Goal: Find specific page/section: Find specific page/section

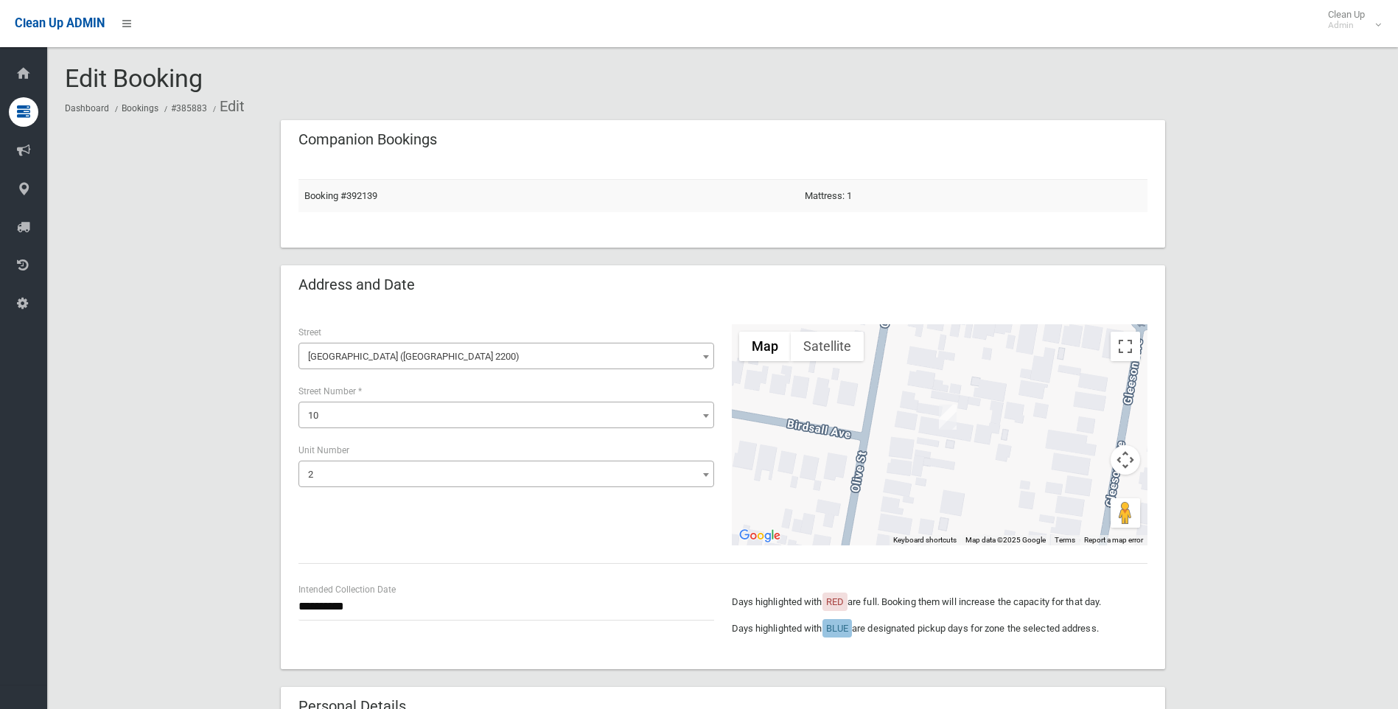
select select "*"
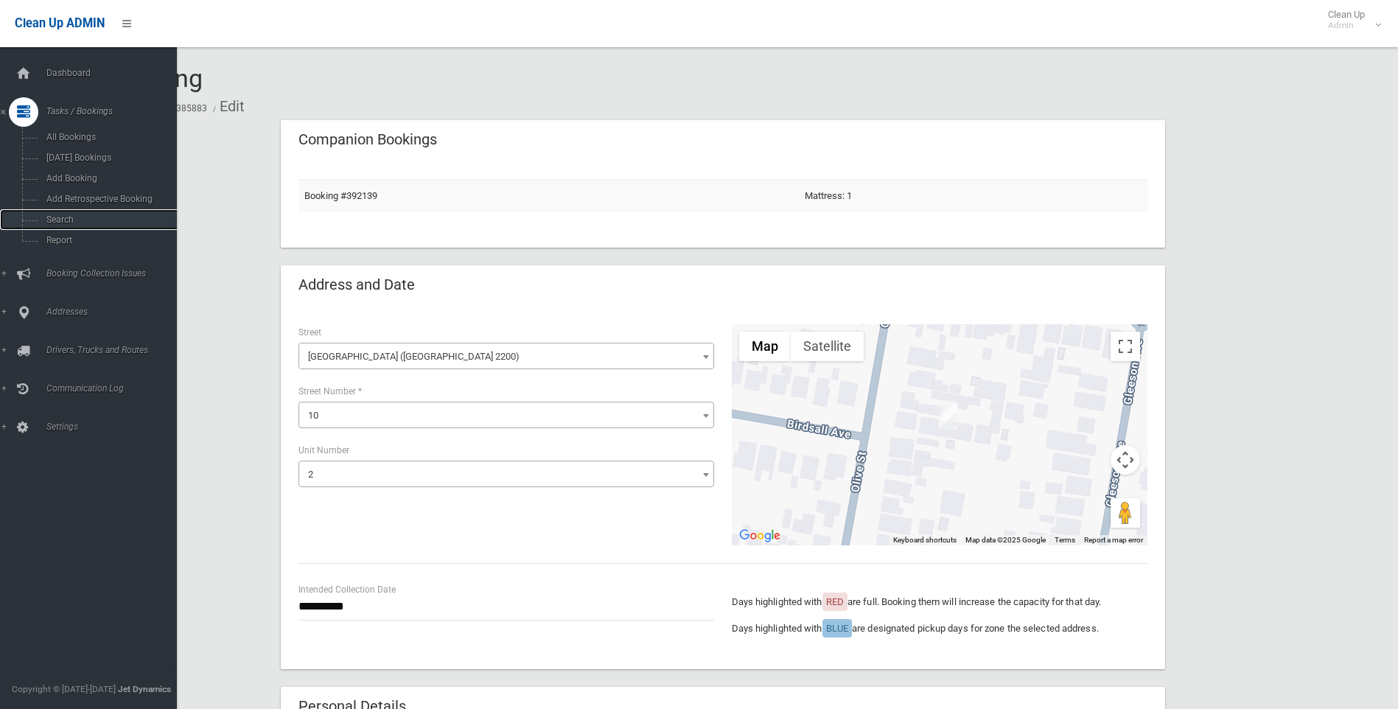
drag, startPoint x: 55, startPoint y: 220, endPoint x: 196, endPoint y: 219, distance: 140.8
click at [55, 219] on span "Search" at bounding box center [108, 219] width 133 height 10
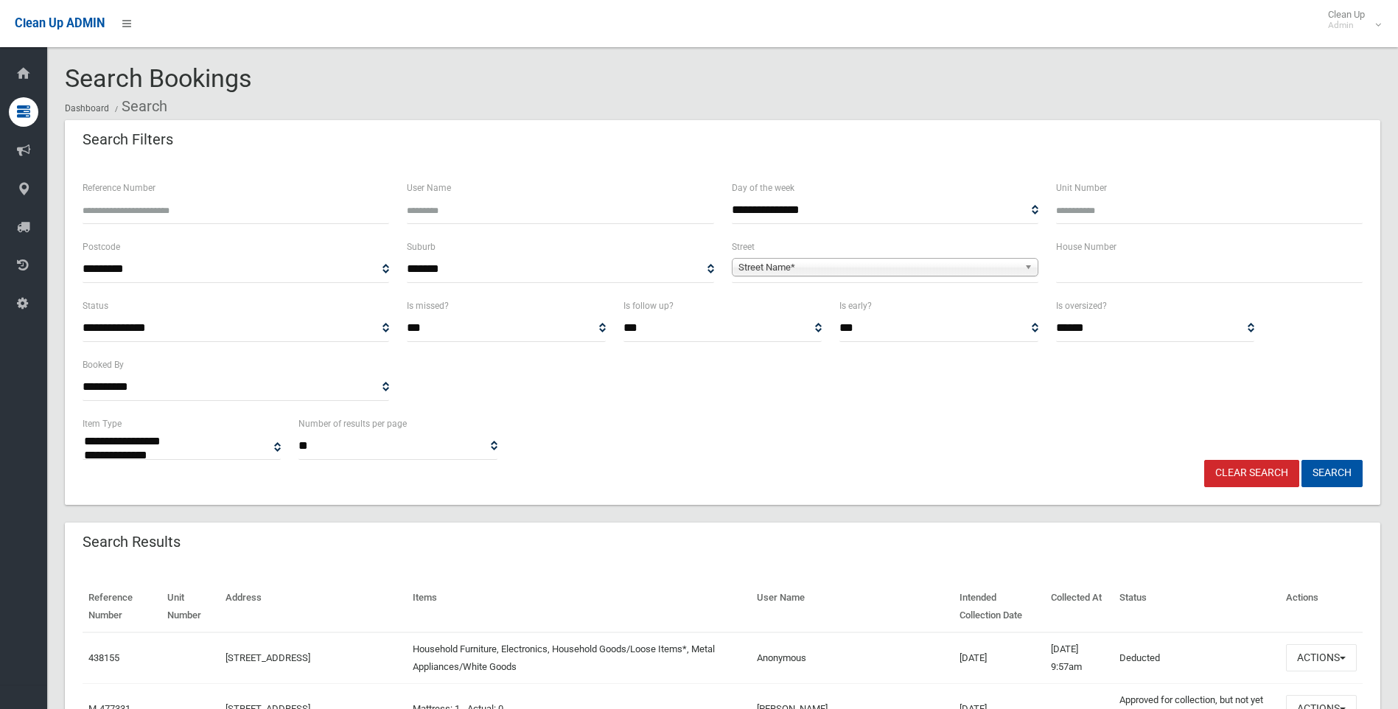
select select
click at [1146, 279] on input "text" at bounding box center [1209, 269] width 307 height 27
type input "**"
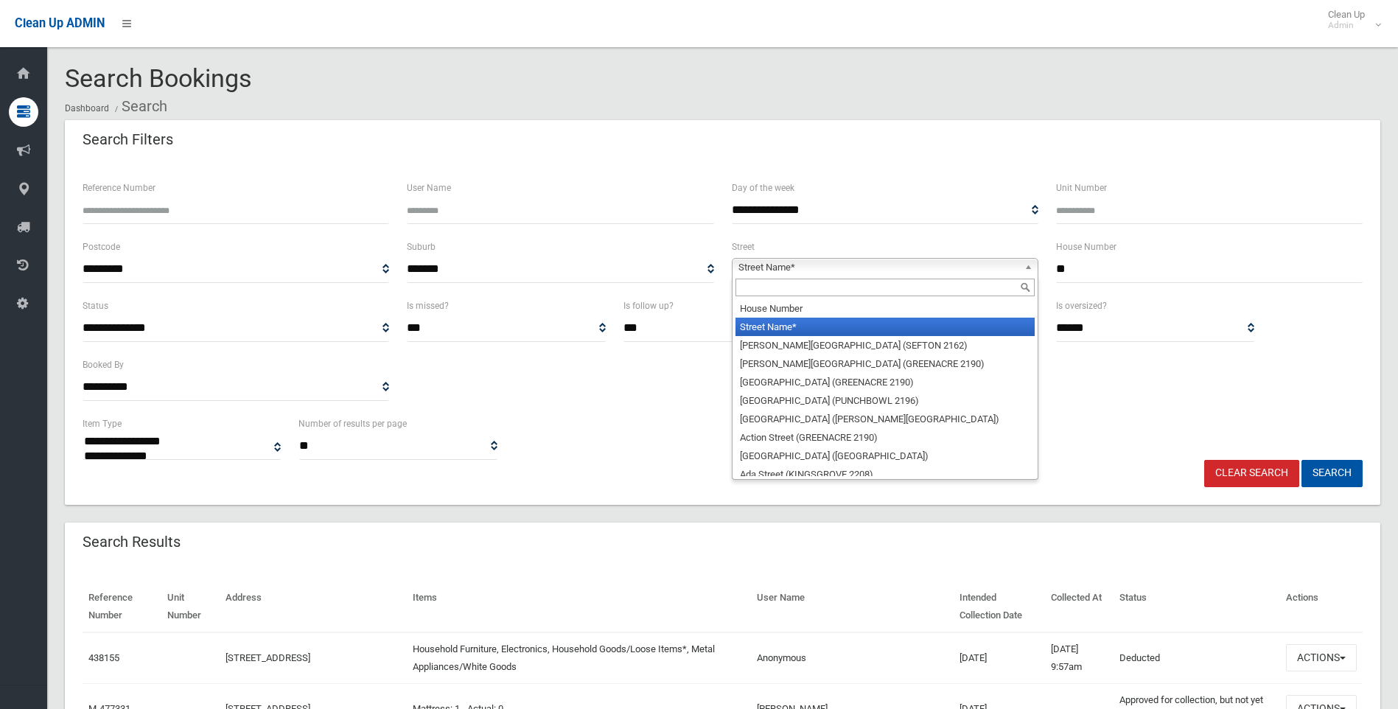
click at [972, 270] on span "Street Name*" at bounding box center [878, 268] width 280 height 18
click at [858, 287] on input "text" at bounding box center [884, 288] width 299 height 18
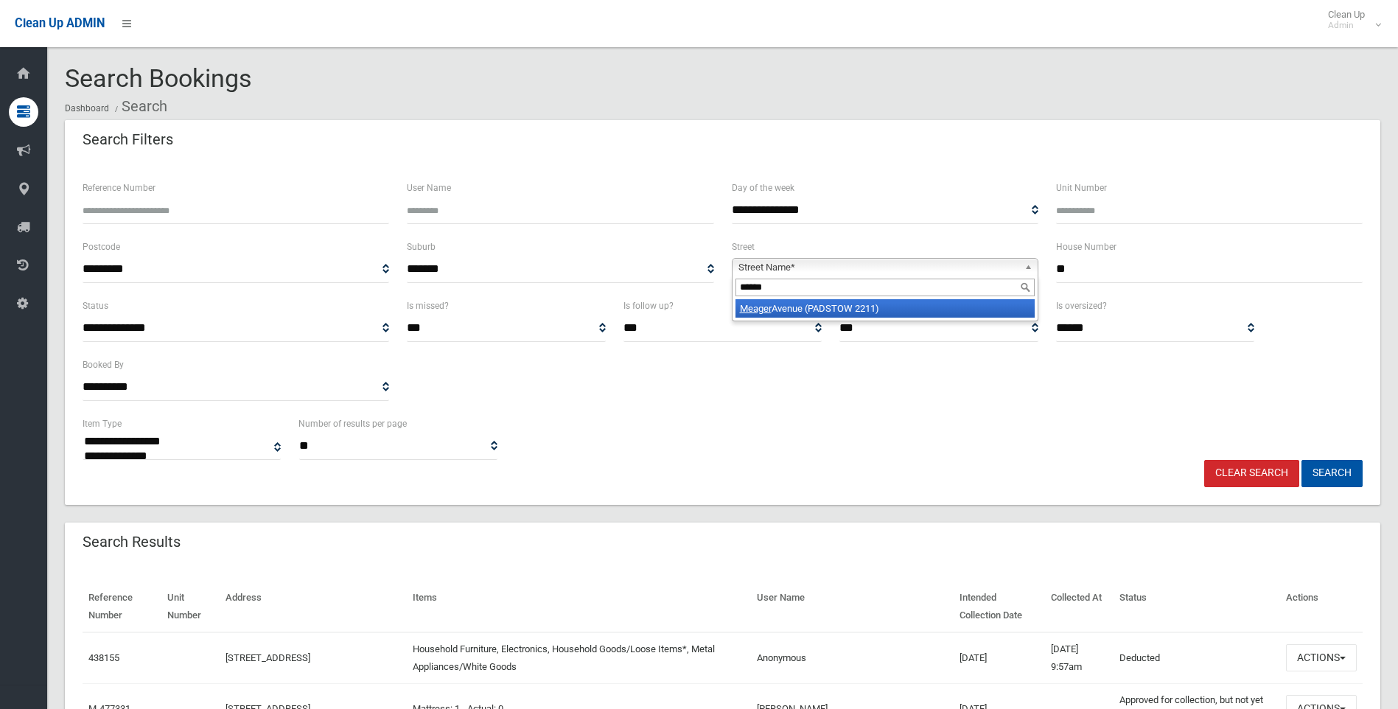
type input "******"
drag, startPoint x: 901, startPoint y: 302, endPoint x: 1270, endPoint y: 363, distance: 375.0
click at [904, 306] on li "[GEOGRAPHIC_DATA] (PADSTOW 2211)" at bounding box center [884, 308] width 299 height 18
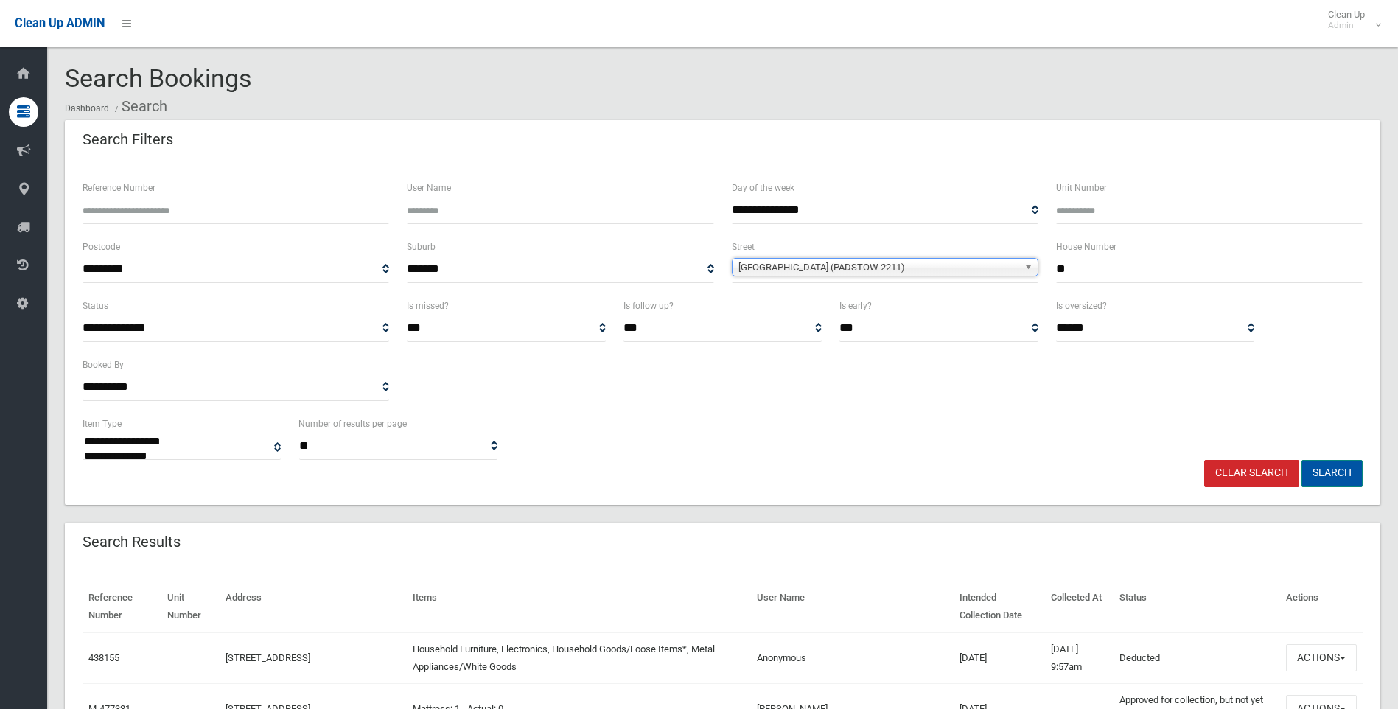
click at [1336, 472] on button "Search" at bounding box center [1331, 473] width 61 height 27
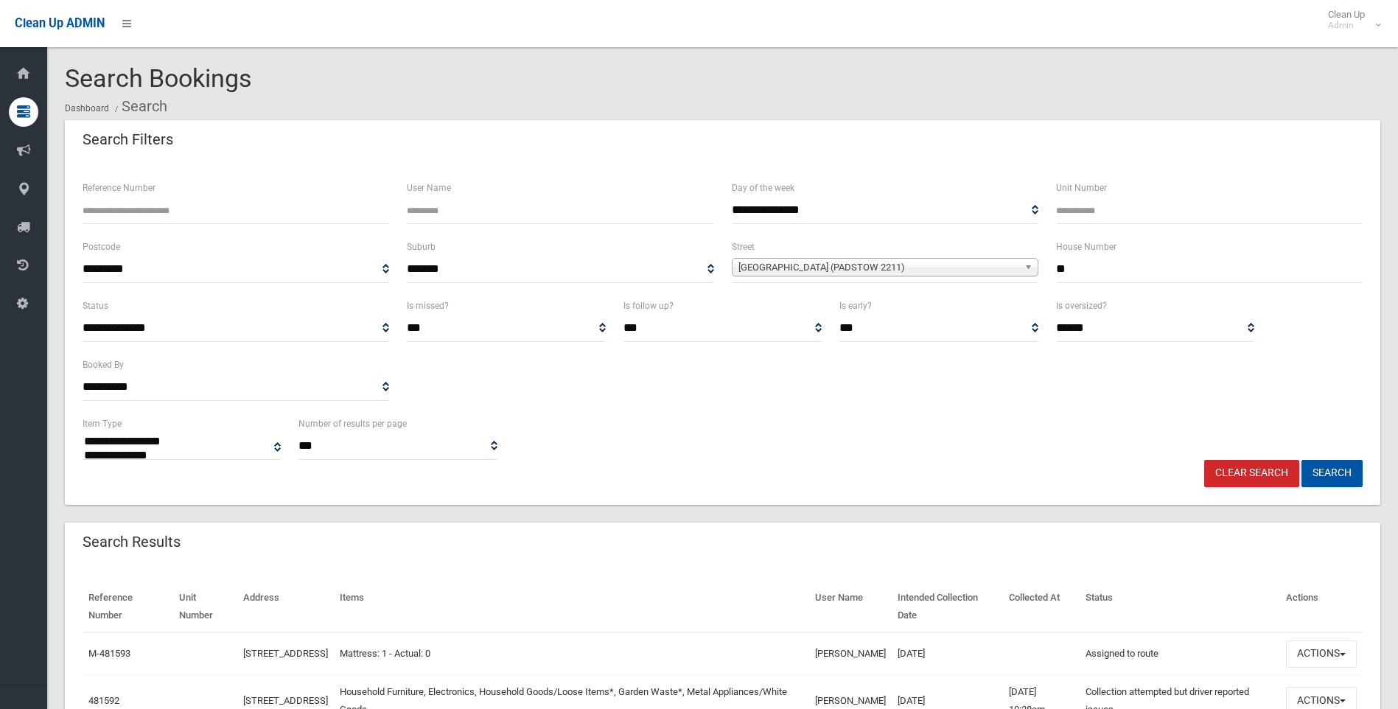
select select
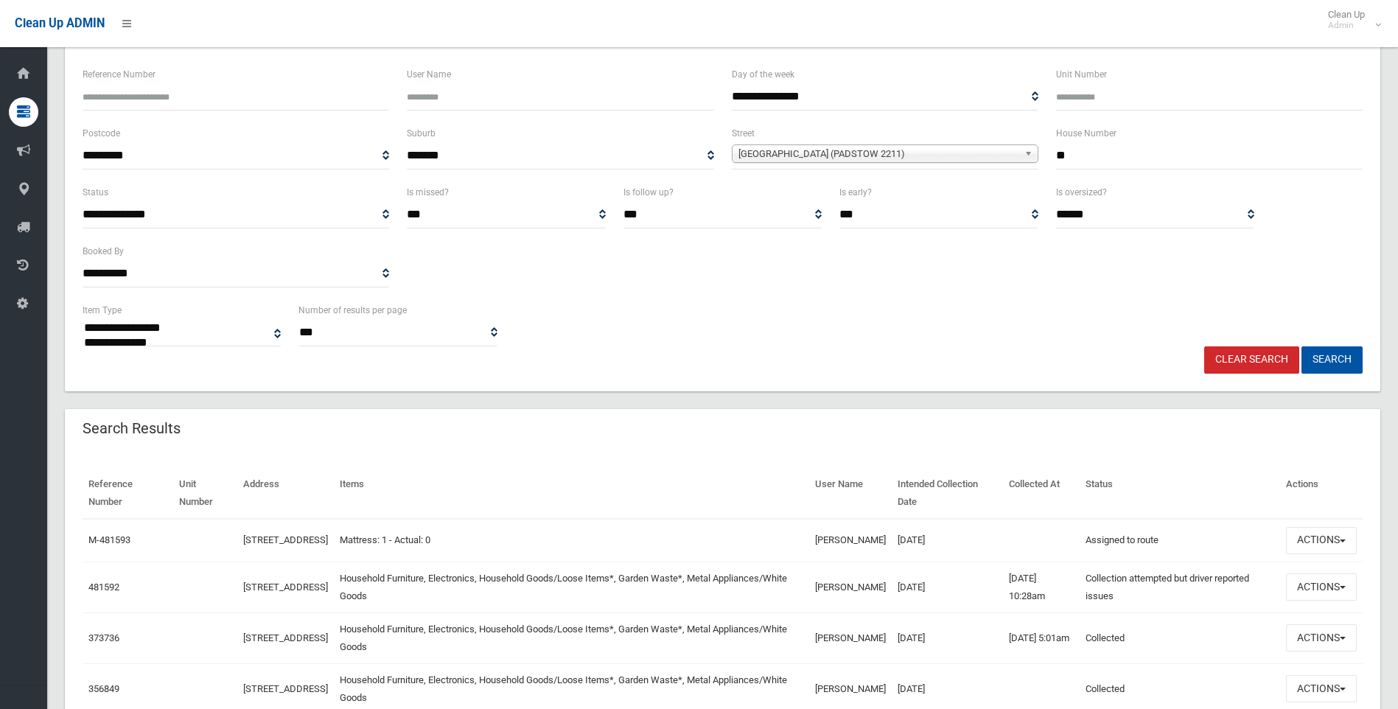
scroll to position [368, 0]
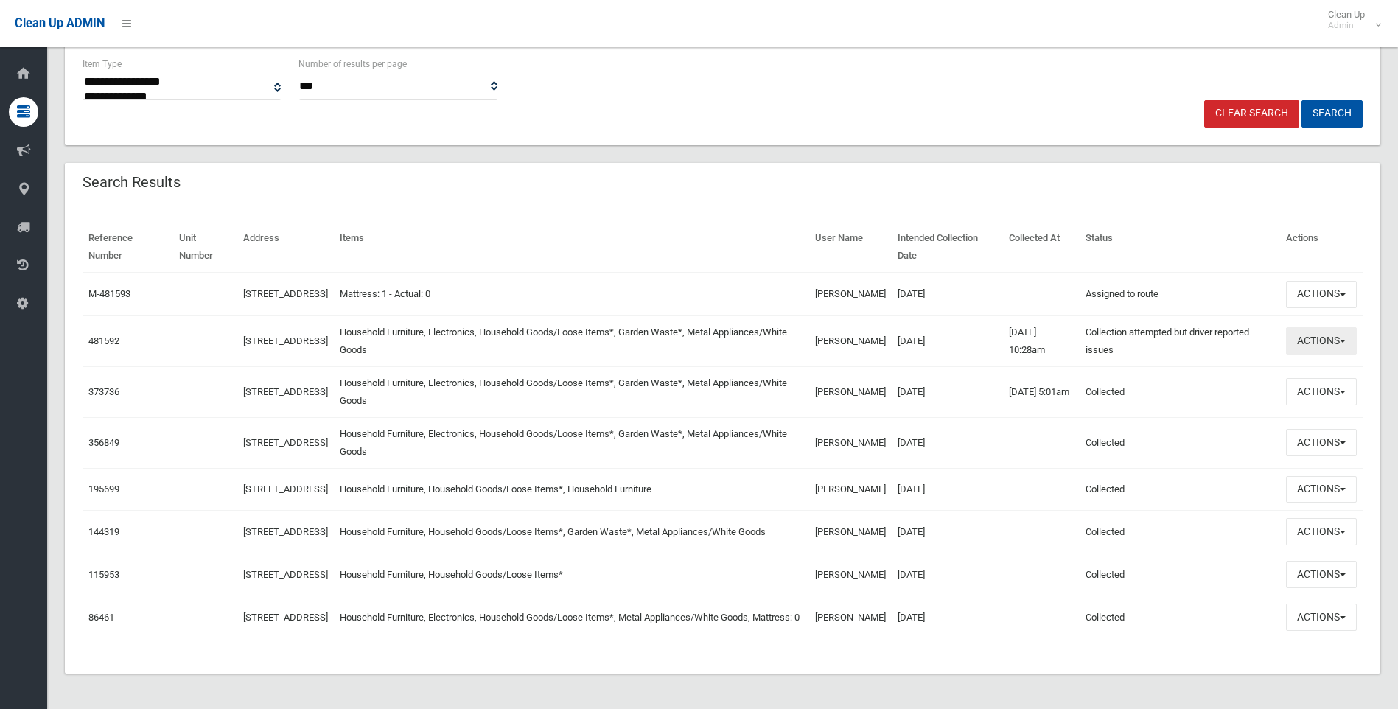
click at [1311, 344] on button "Actions" at bounding box center [1321, 340] width 71 height 27
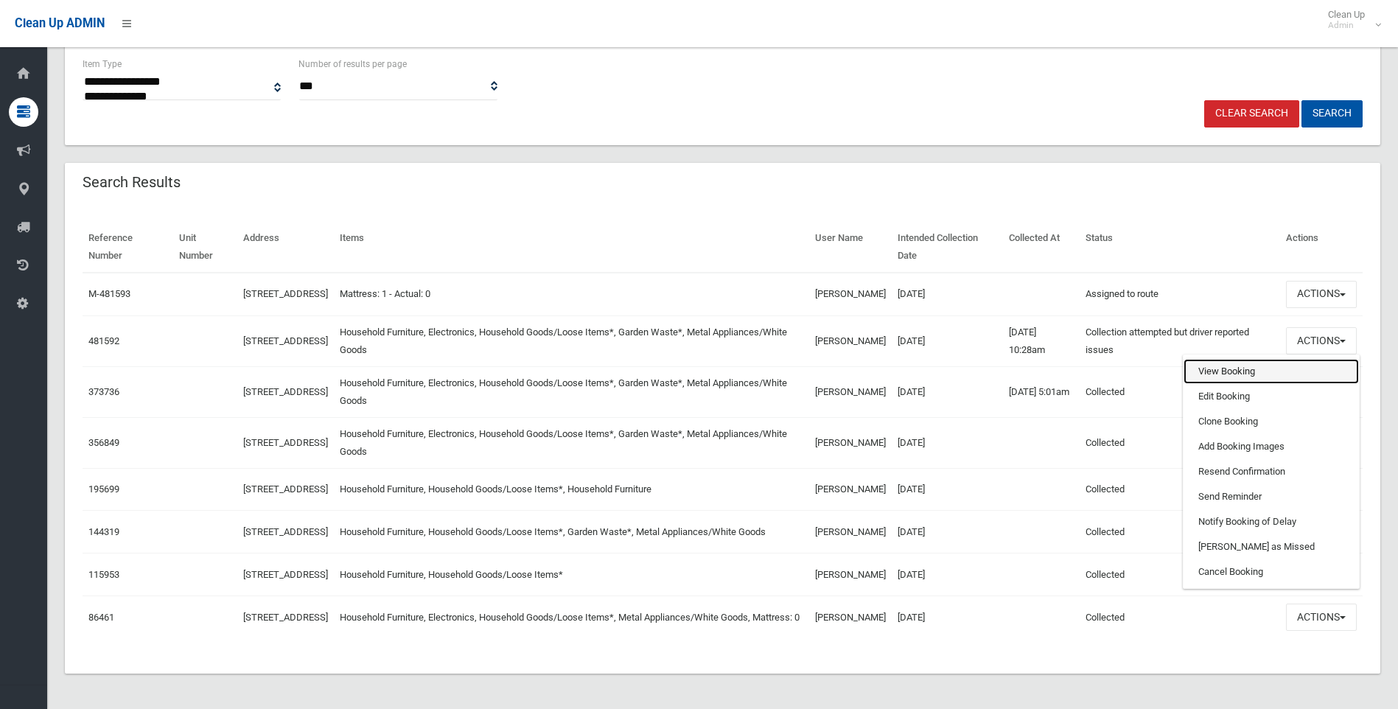
click at [1214, 368] on link "View Booking" at bounding box center [1270, 371] width 175 height 25
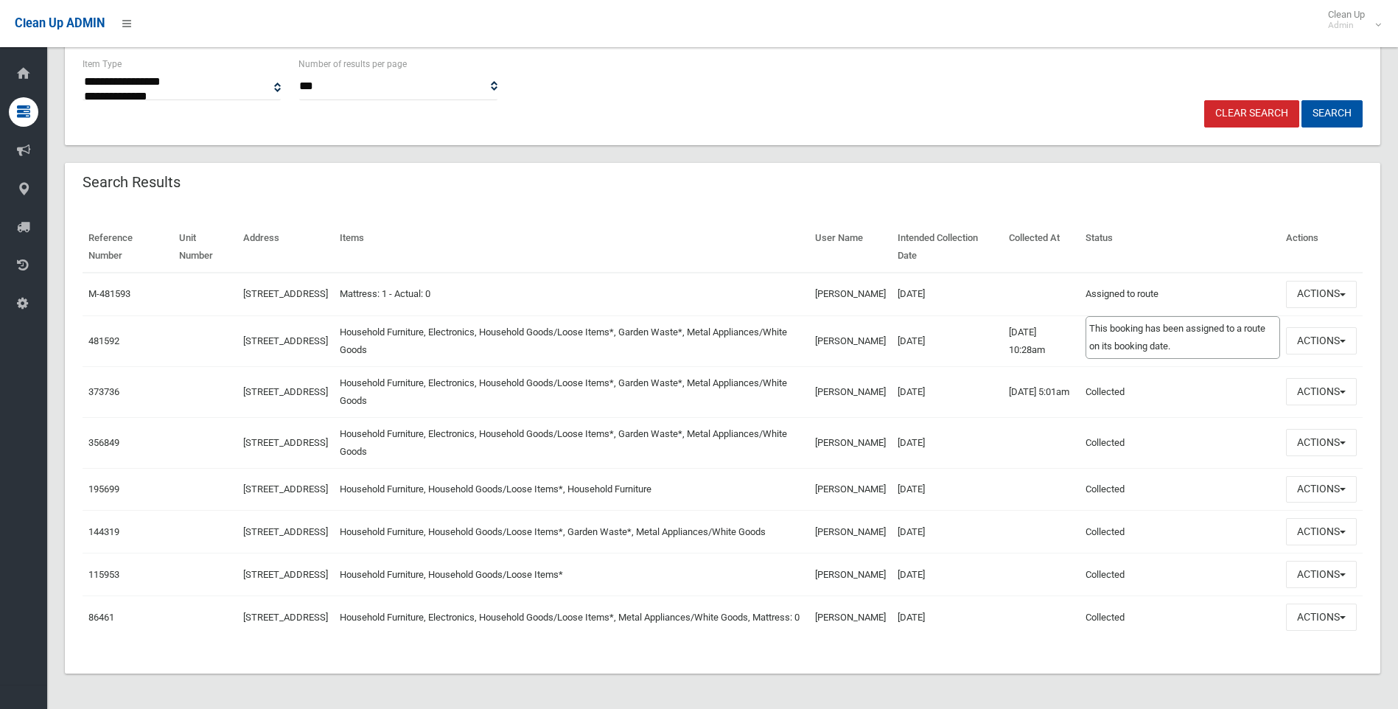
drag, startPoint x: 1101, startPoint y: 290, endPoint x: 1193, endPoint y: 291, distance: 92.1
click at [1193, 291] on td "Assigned to route This booking has been assigned to a route on its booking date." at bounding box center [1180, 294] width 200 height 43
drag, startPoint x: 1193, startPoint y: 291, endPoint x: 1066, endPoint y: 295, distance: 127.5
click at [1066, 295] on td at bounding box center [1041, 294] width 77 height 43
drag, startPoint x: 1108, startPoint y: 288, endPoint x: 1180, endPoint y: 288, distance: 72.2
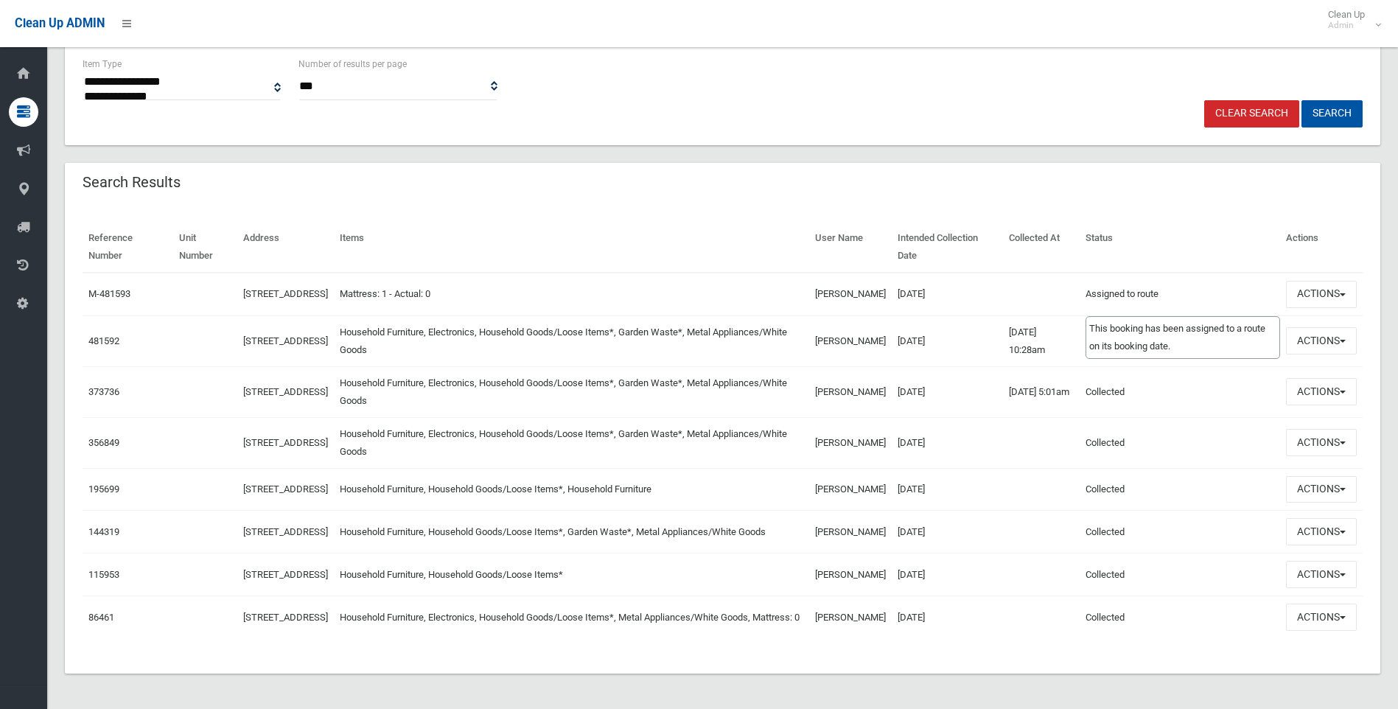
click at [1180, 288] on td "Assigned to route This booking has been assigned to a route on its booking date." at bounding box center [1180, 294] width 200 height 43
drag, startPoint x: 1180, startPoint y: 288, endPoint x: 1114, endPoint y: 293, distance: 65.8
click at [1114, 293] on td "Assigned to route This booking has been assigned to a route on its booking date." at bounding box center [1180, 294] width 200 height 43
drag, startPoint x: 1102, startPoint y: 292, endPoint x: 1191, endPoint y: 292, distance: 88.4
click at [1191, 292] on td "Assigned to route This booking has been assigned to a route on its booking date." at bounding box center [1180, 294] width 200 height 43
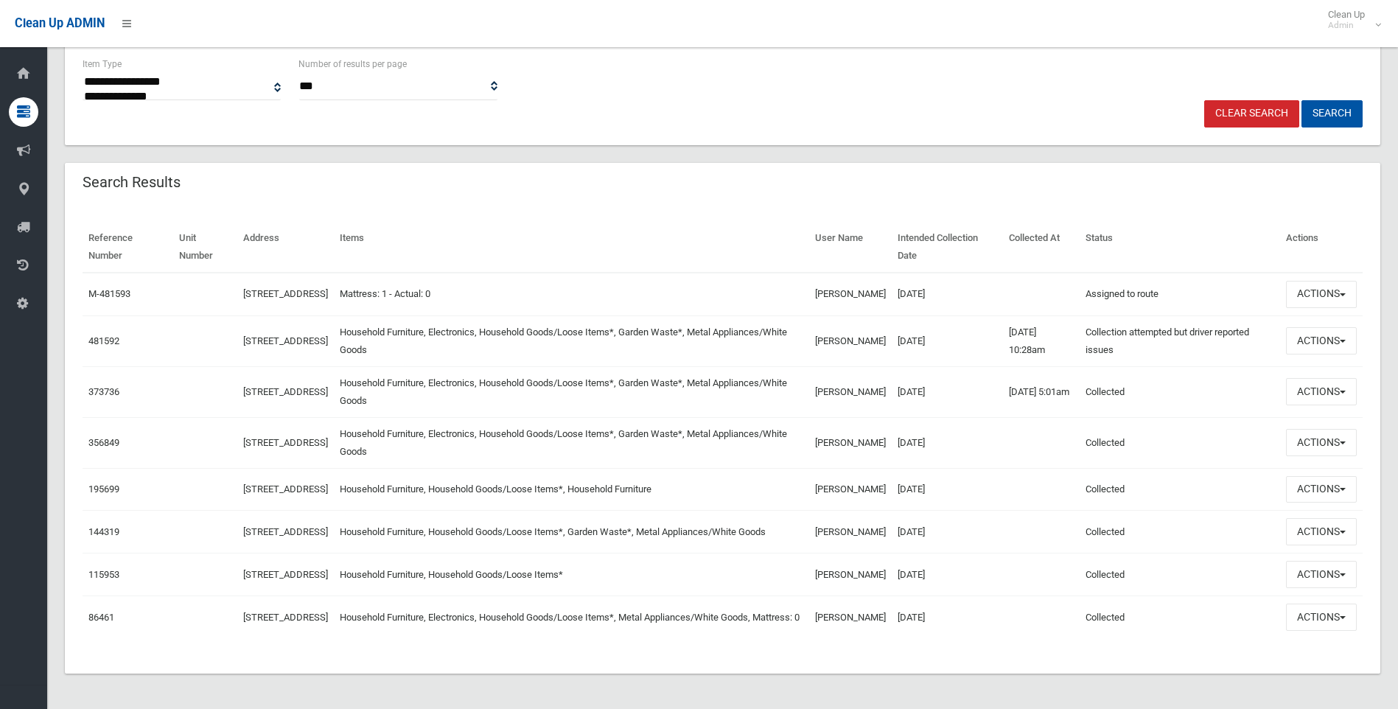
drag, startPoint x: 516, startPoint y: 348, endPoint x: 397, endPoint y: 331, distance: 119.8
click at [397, 331] on td "Household Furniture, Electronics, Household Goods/Loose Items*, Garden Waste*, …" at bounding box center [571, 340] width 475 height 51
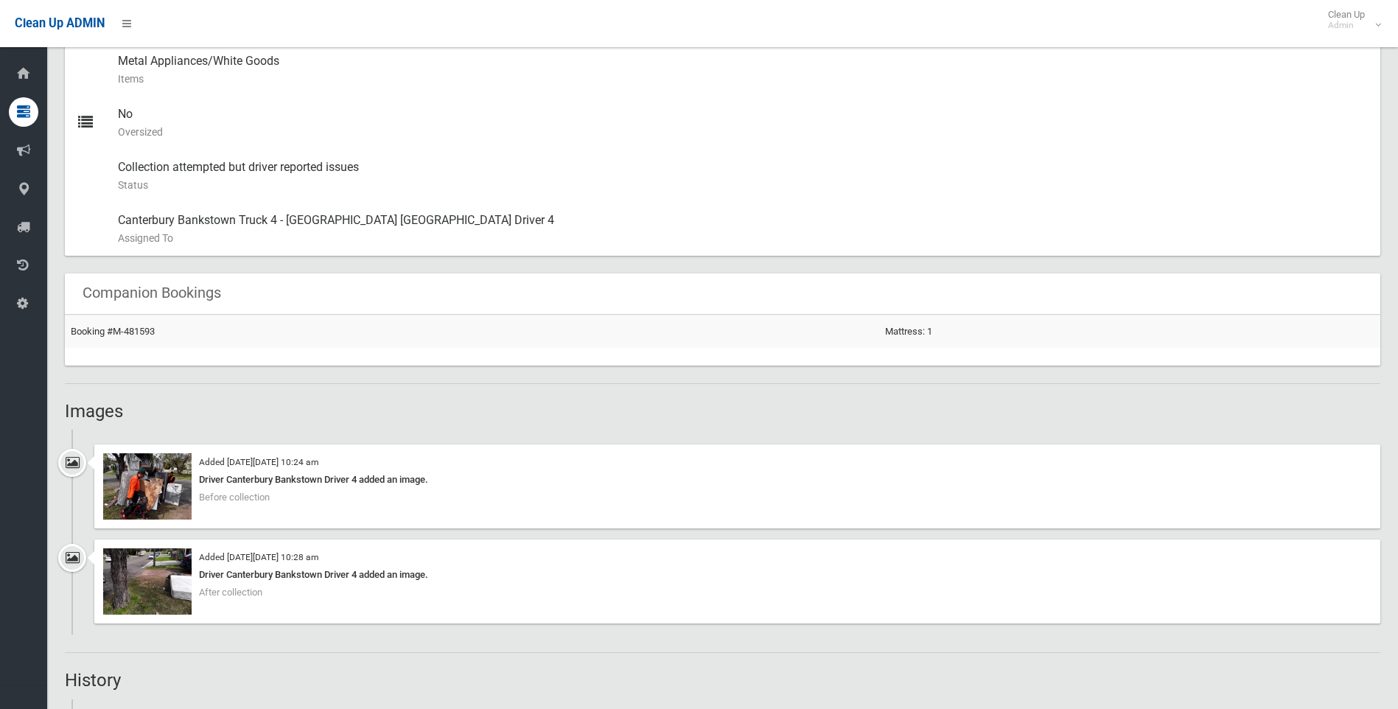
scroll to position [884, 0]
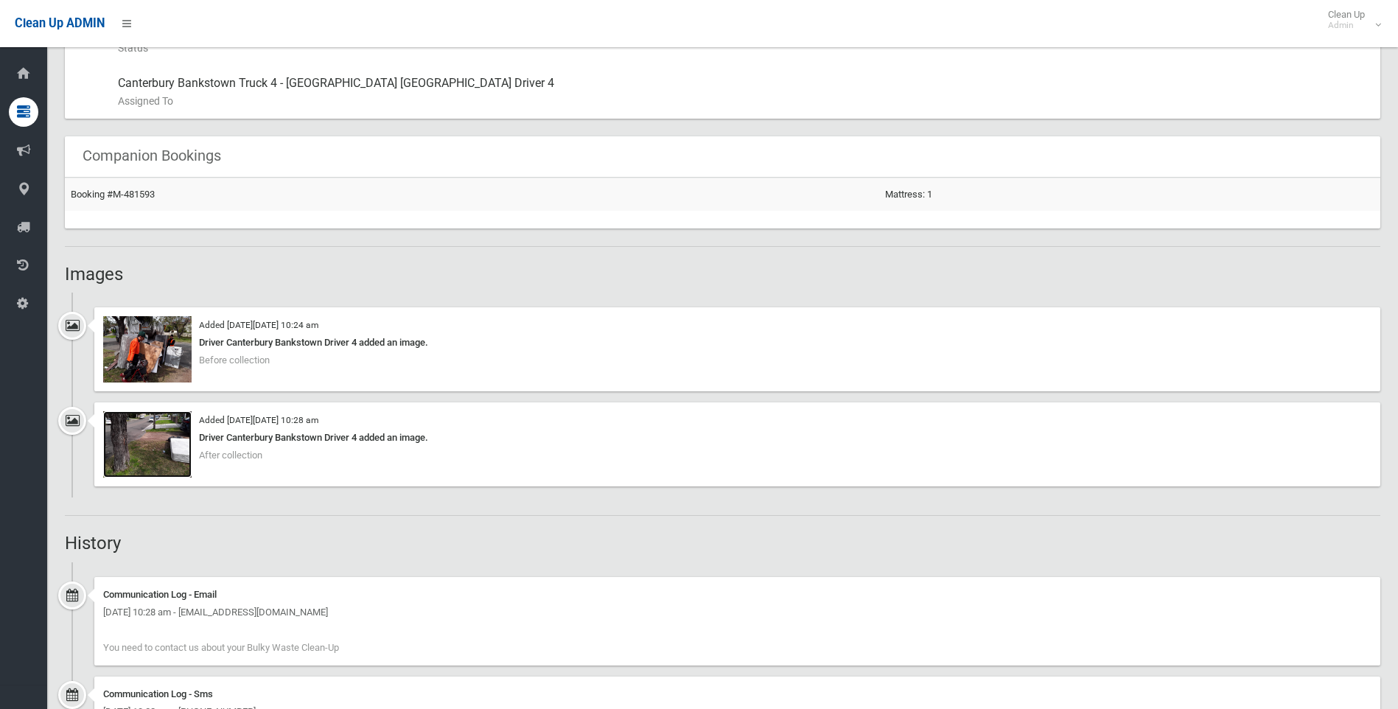
click at [151, 442] on img at bounding box center [147, 444] width 88 height 66
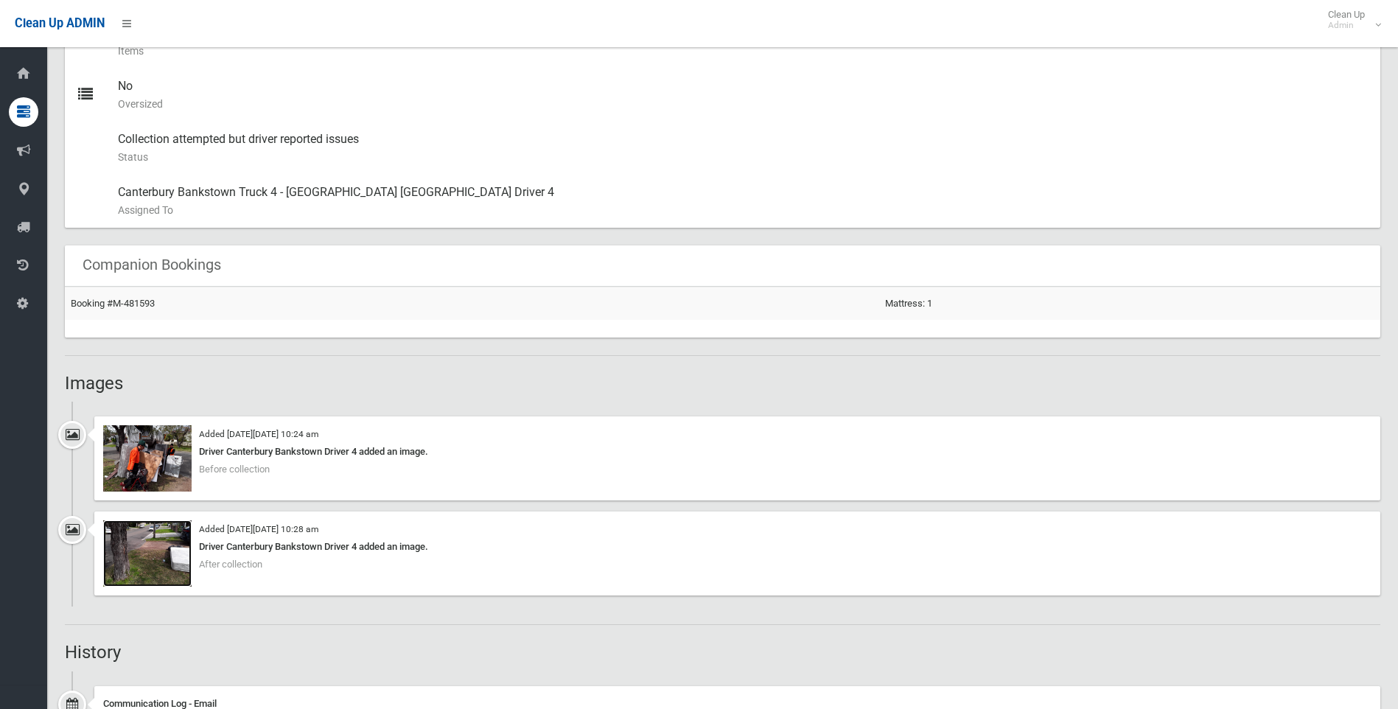
scroll to position [663, 0]
